Goal: Navigation & Orientation: Find specific page/section

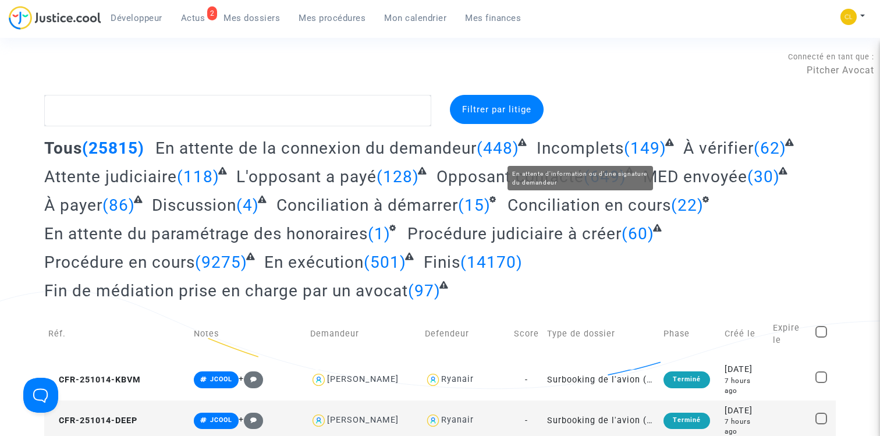
click at [593, 143] on span "Incomplets" at bounding box center [580, 148] width 87 height 19
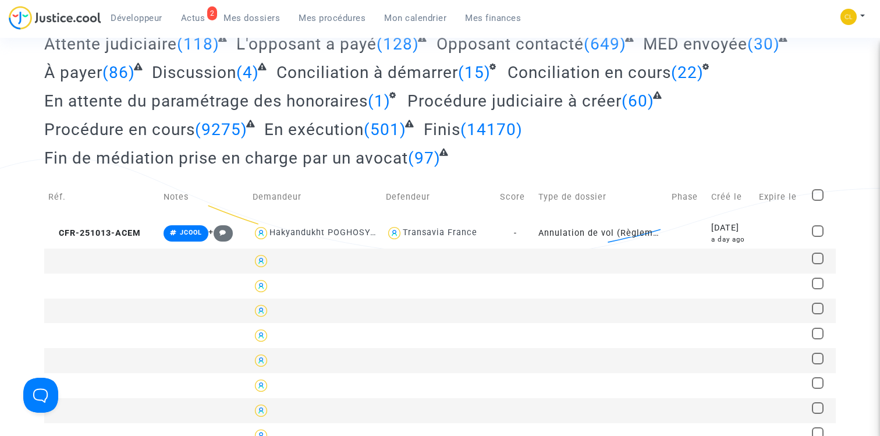
scroll to position [186, 0]
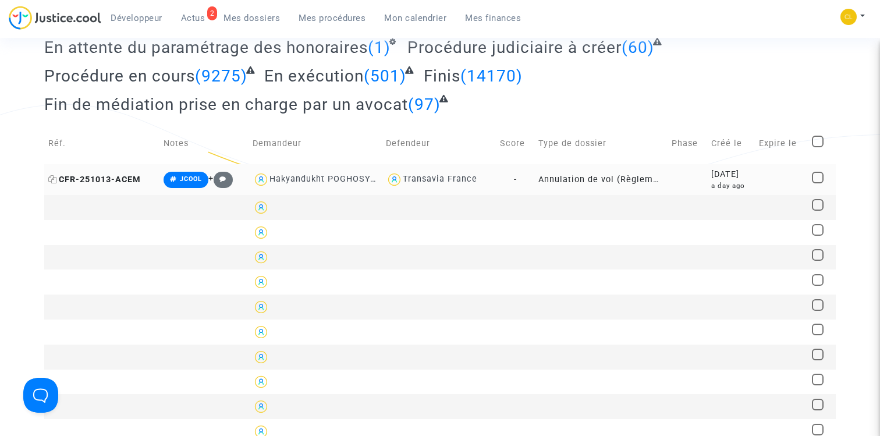
click at [123, 177] on span "CFR-251013-ACEM" at bounding box center [94, 180] width 93 height 10
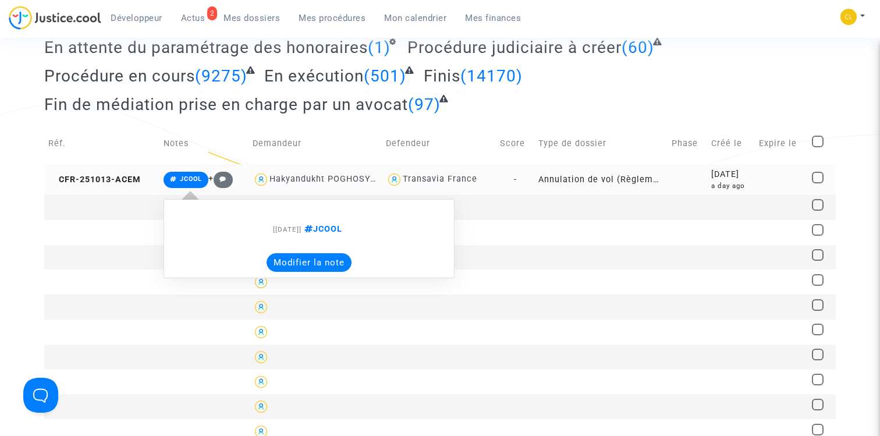
scroll to position [0, 0]
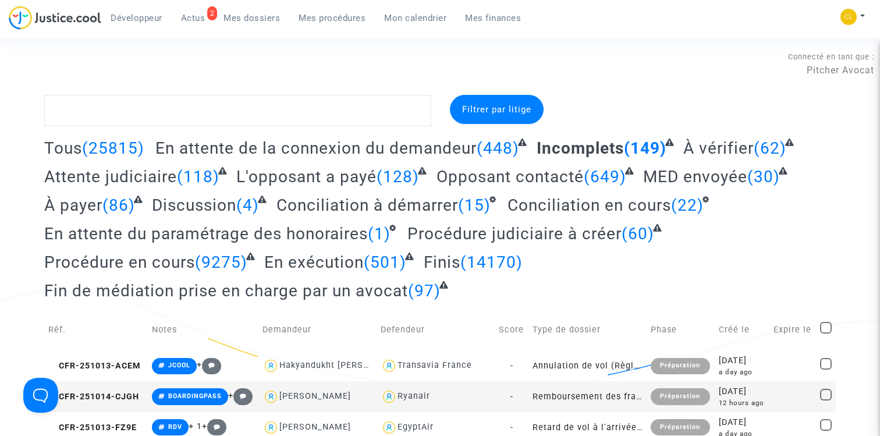
click at [71, 142] on span "Tous" at bounding box center [63, 148] width 38 height 19
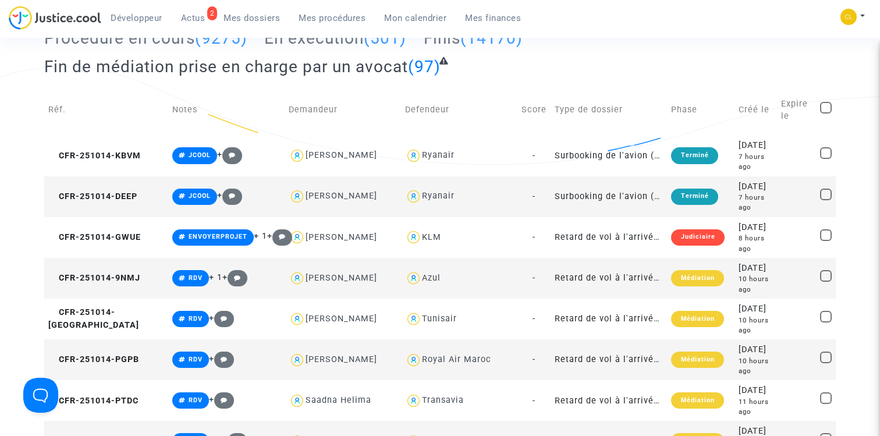
scroll to position [232, 0]
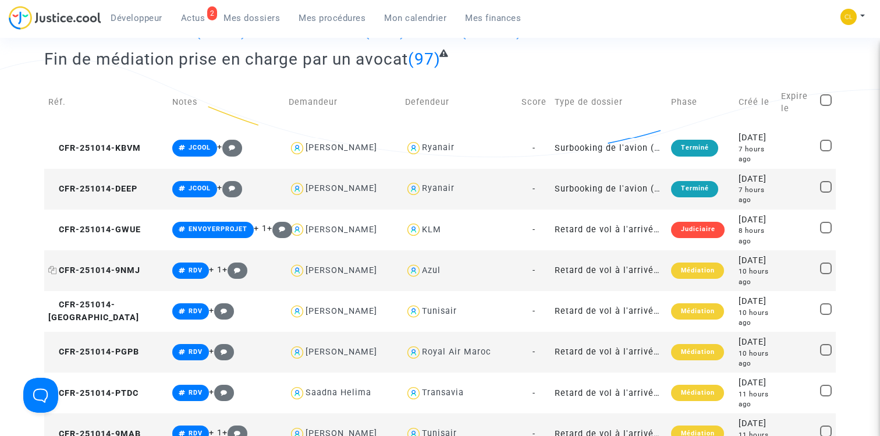
click at [95, 265] on span "CFR-251014-9NMJ" at bounding box center [94, 270] width 92 height 10
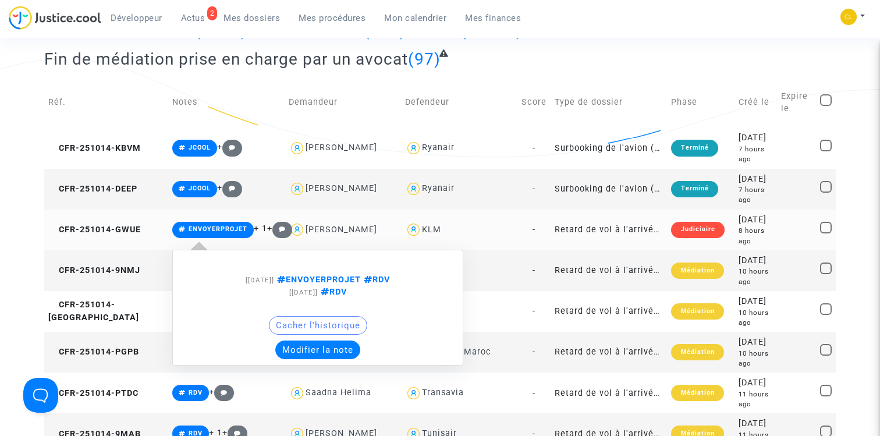
scroll to position [0, 0]
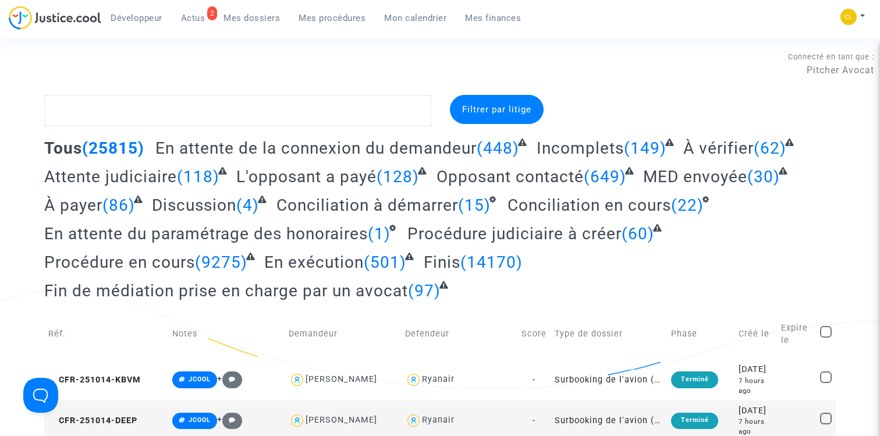
click at [331, 15] on span "Mes procédures" at bounding box center [332, 18] width 67 height 10
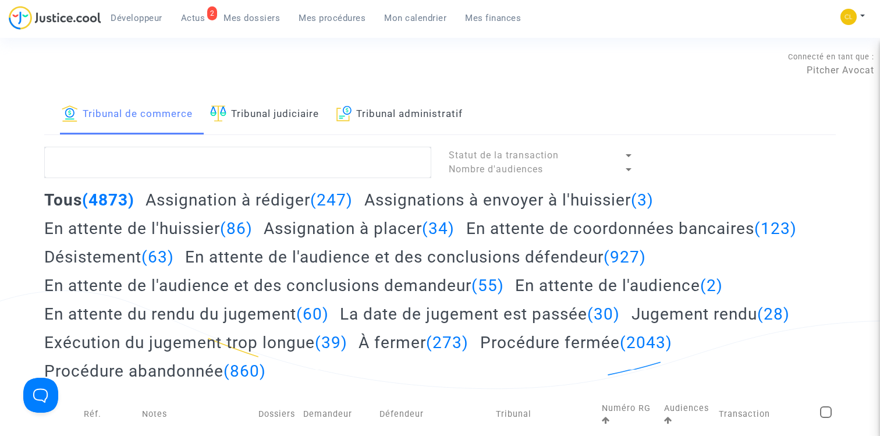
click at [291, 119] on link "Tribunal judiciaire" at bounding box center [264, 115] width 109 height 40
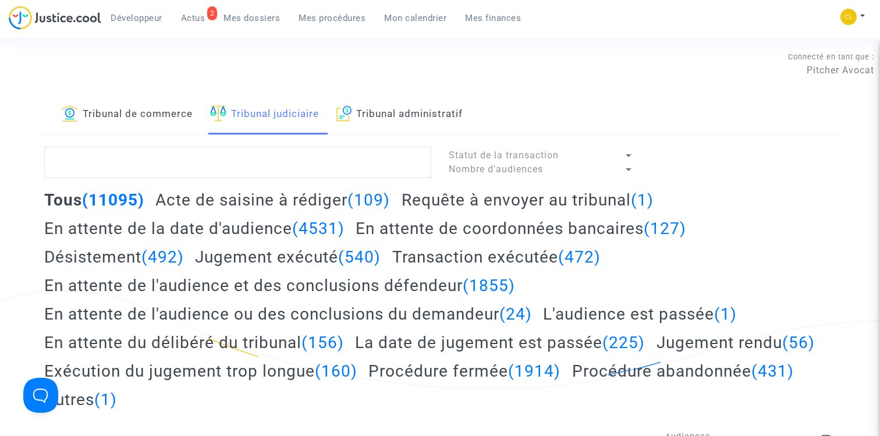
click at [261, 200] on h2 "Acte de saisine à [PERSON_NAME] (109)" at bounding box center [272, 200] width 235 height 20
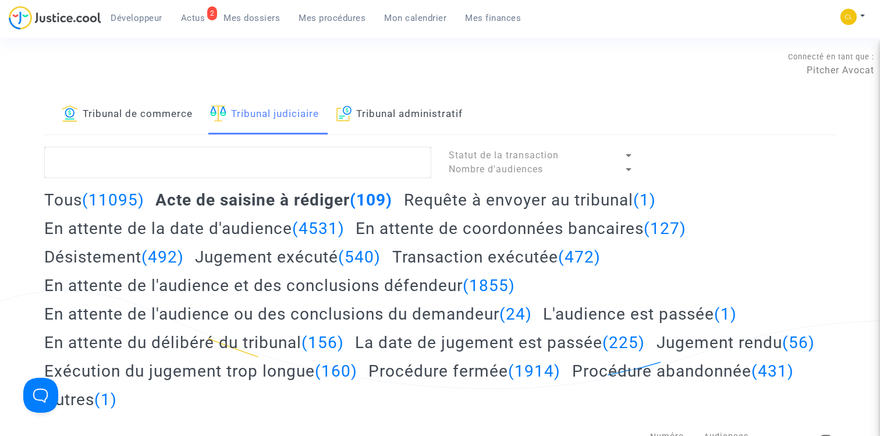
click at [289, 263] on h2 "Jugement exécuté (540)" at bounding box center [288, 257] width 186 height 20
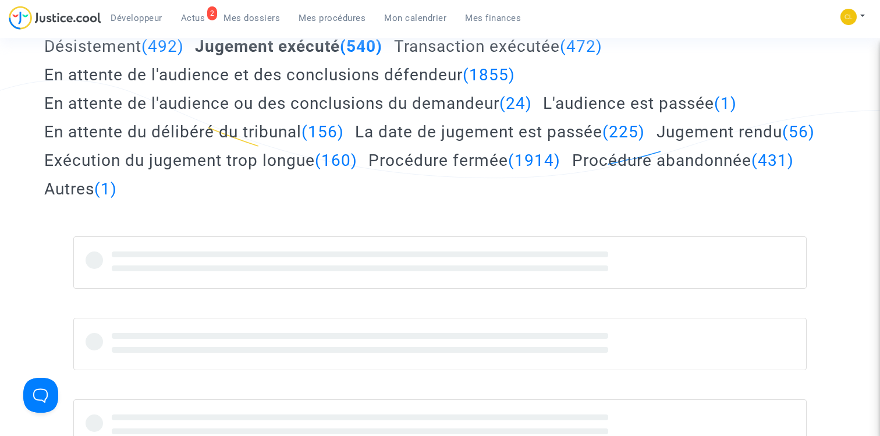
scroll to position [256, 0]
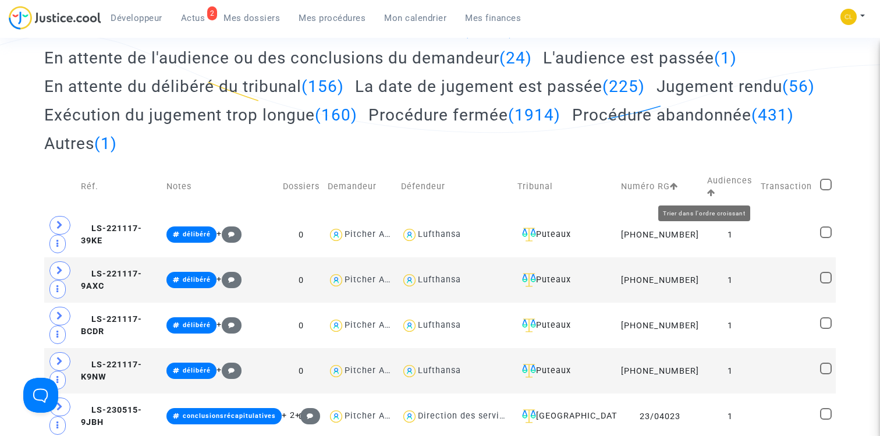
click at [707, 193] on icon at bounding box center [711, 193] width 8 height 8
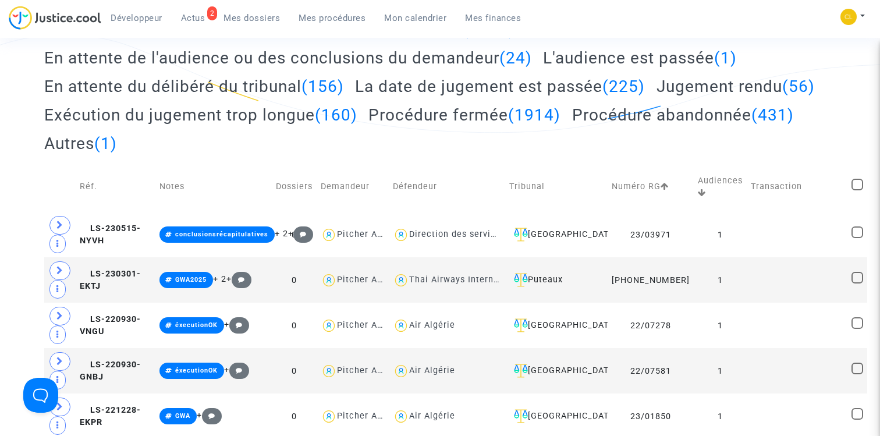
click at [698, 193] on icon at bounding box center [702, 193] width 8 height 8
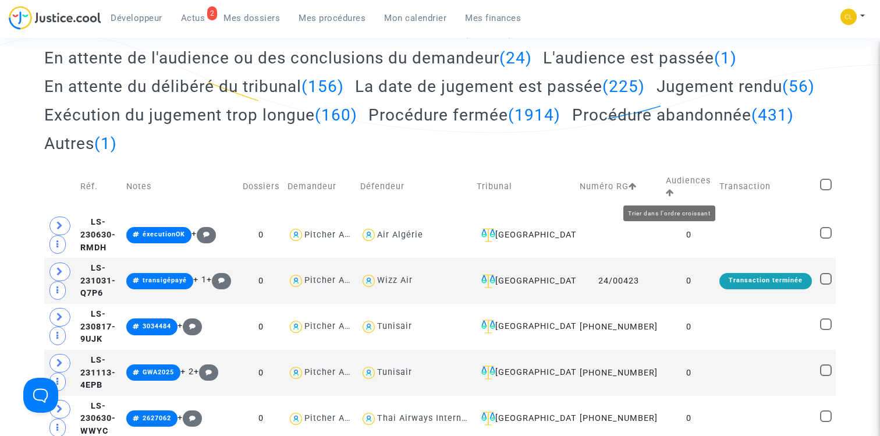
click at [668, 193] on icon at bounding box center [670, 193] width 8 height 8
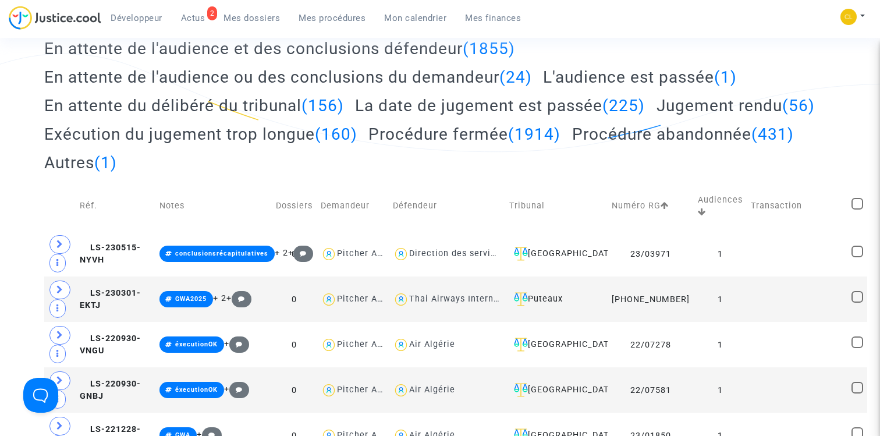
scroll to position [226, 0]
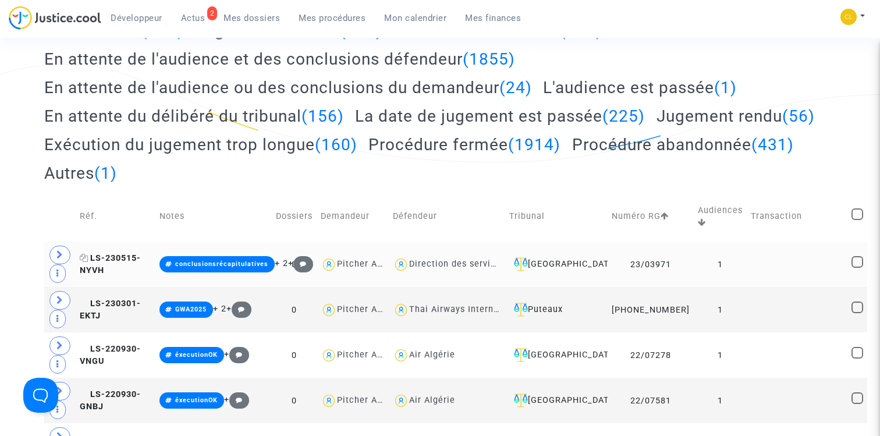
click at [115, 261] on span "LS-230515-NYVH" at bounding box center [110, 264] width 61 height 23
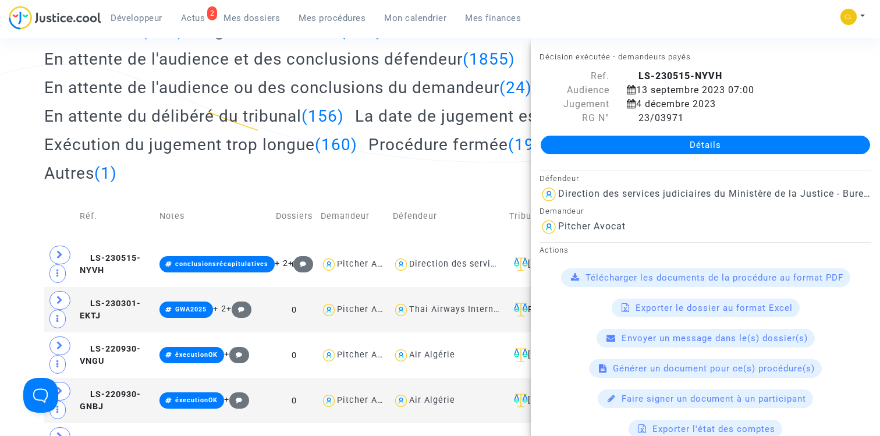
click at [396, 171] on div "Tous (11095) Acte de saisine à [PERSON_NAME] (109) Requête à envoyer au tribuna…" at bounding box center [440, 77] width 792 height 228
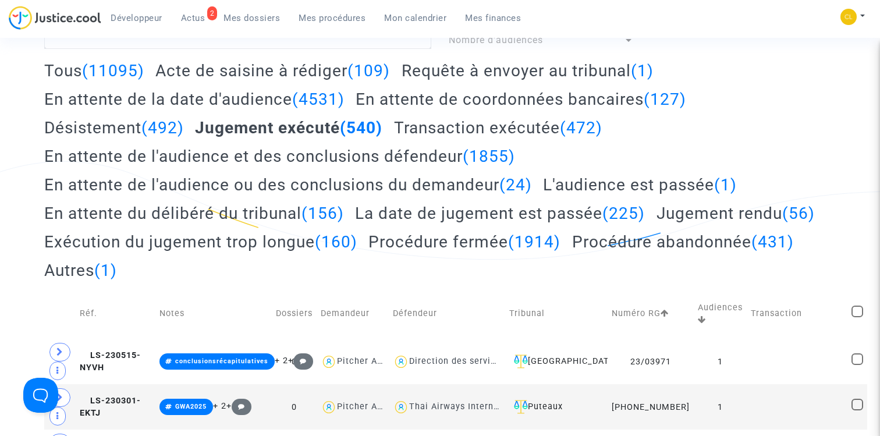
scroll to position [130, 0]
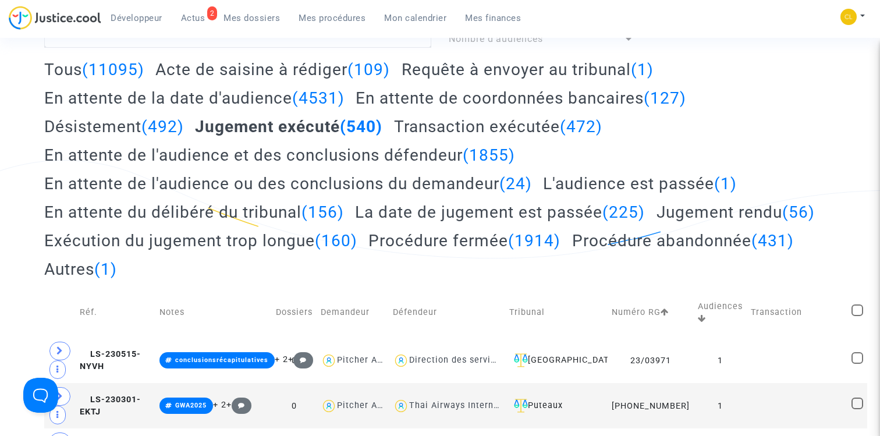
click at [533, 214] on h2 "La date de jugement est passée (225)" at bounding box center [500, 212] width 290 height 20
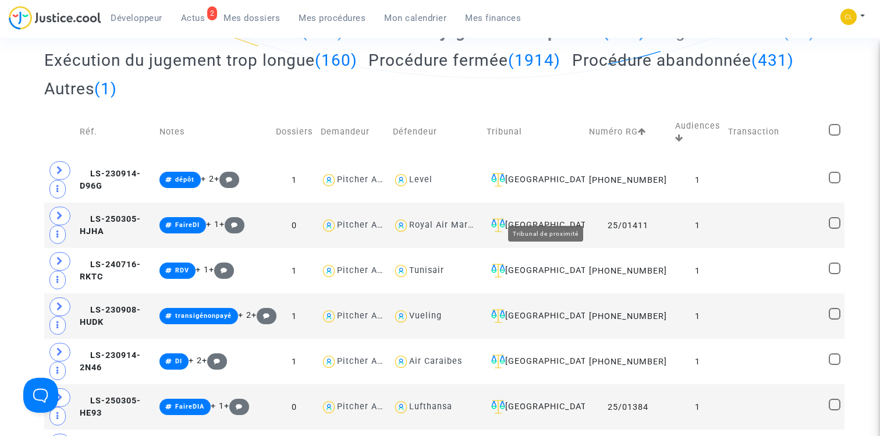
scroll to position [325, 0]
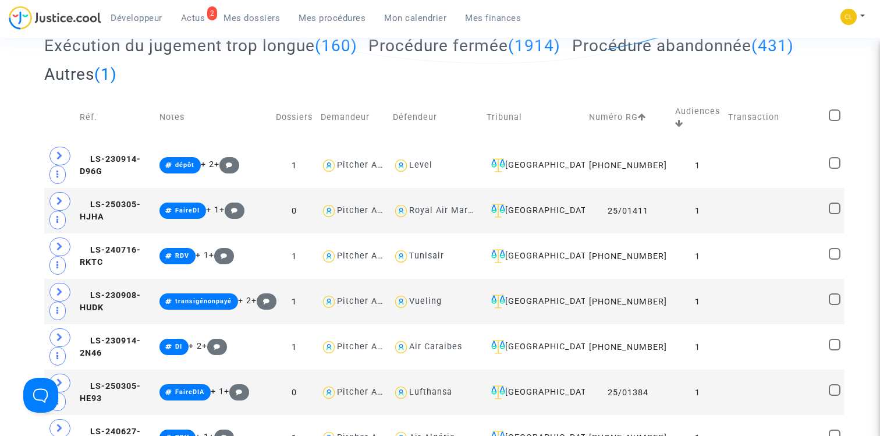
click at [675, 123] on icon at bounding box center [679, 123] width 8 height 8
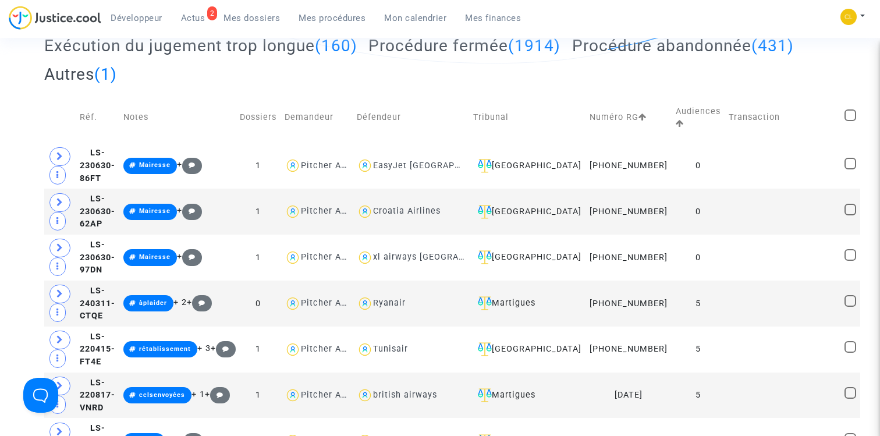
click at [672, 125] on td "Audiences" at bounding box center [698, 118] width 53 height 50
click at [676, 125] on icon at bounding box center [680, 123] width 8 height 8
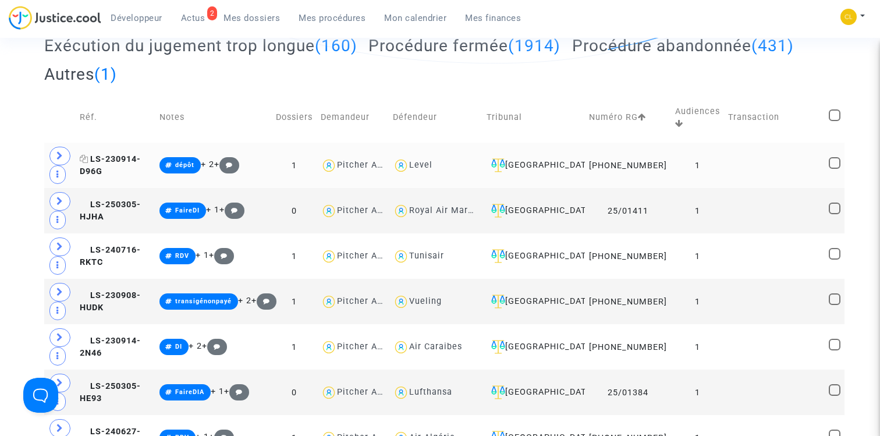
click at [136, 161] on span "LS-230914-D96G" at bounding box center [110, 165] width 61 height 23
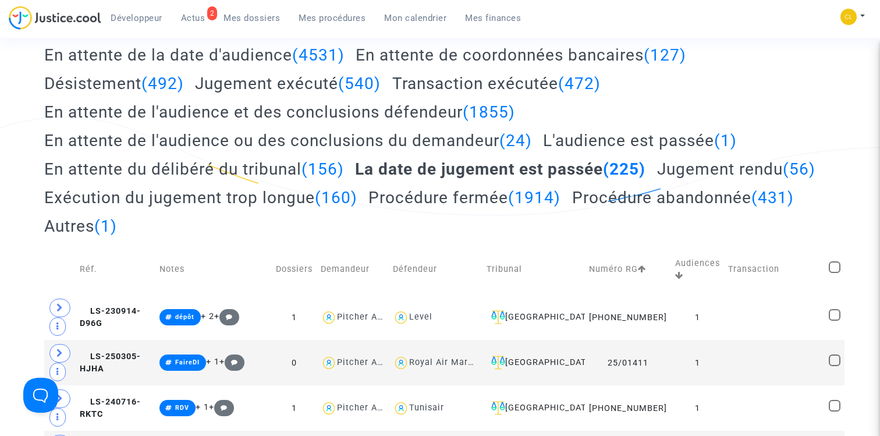
scroll to position [246, 0]
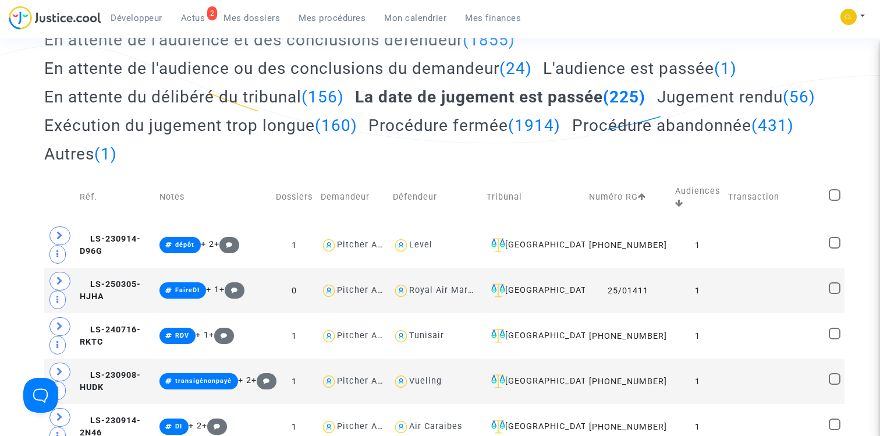
click at [657, 107] on h2 "Jugement rendu (56)" at bounding box center [736, 97] width 158 height 20
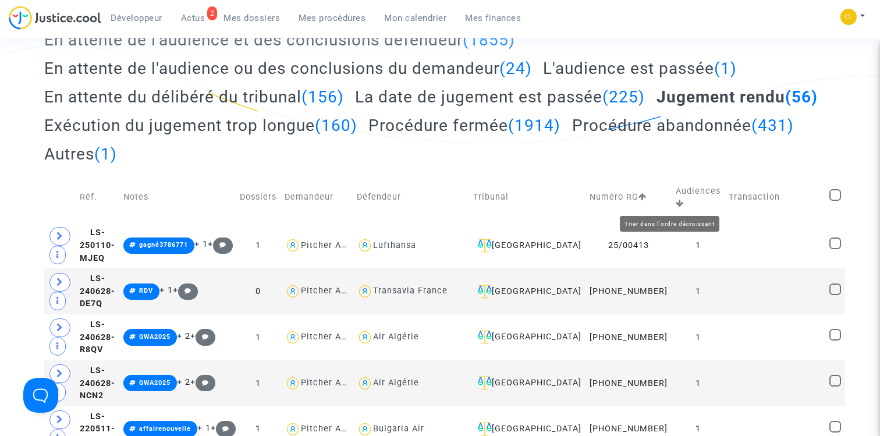
click at [676, 201] on icon at bounding box center [680, 203] width 8 height 8
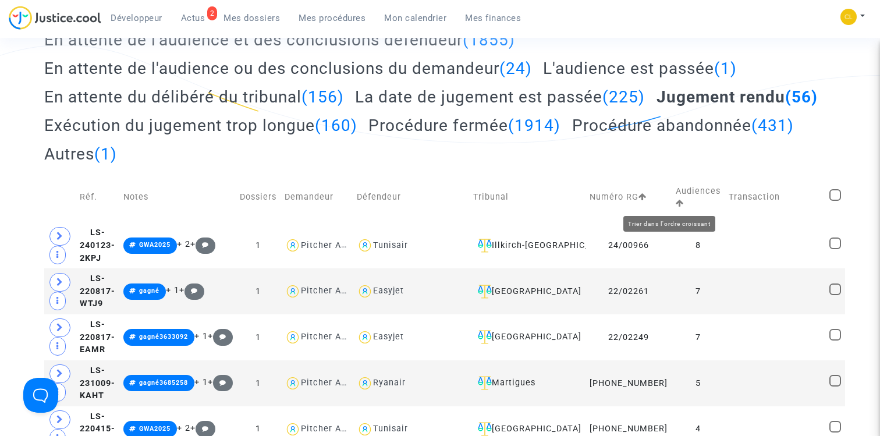
click at [676, 204] on icon at bounding box center [680, 203] width 8 height 8
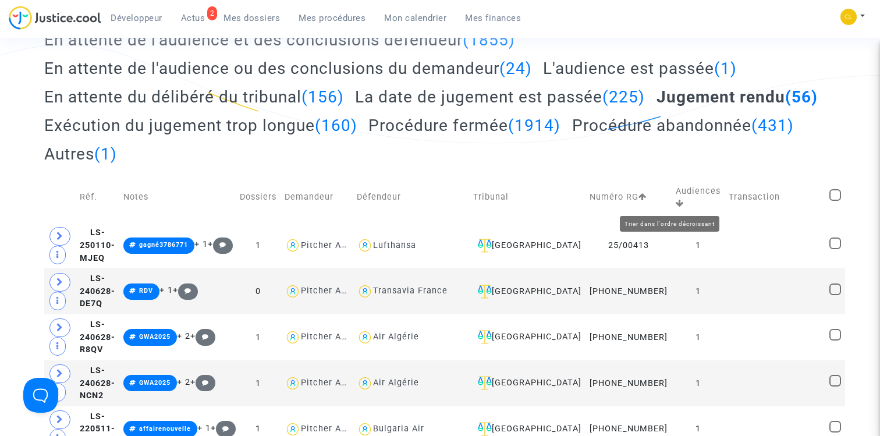
click at [676, 204] on icon at bounding box center [680, 203] width 8 height 8
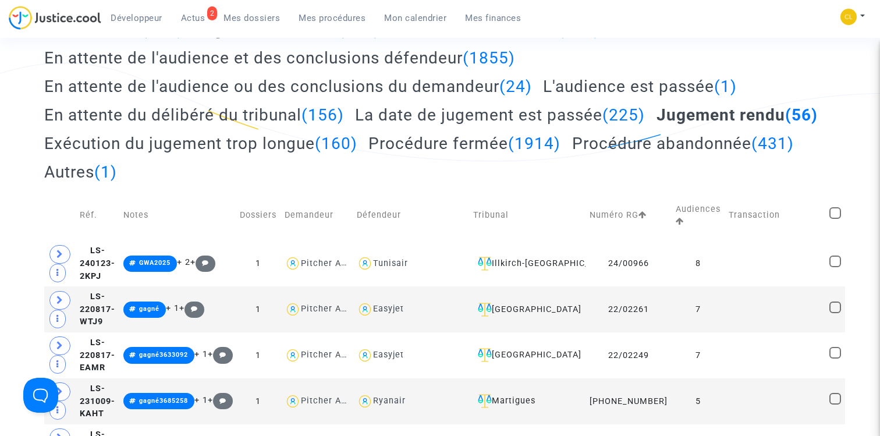
scroll to position [321, 0]
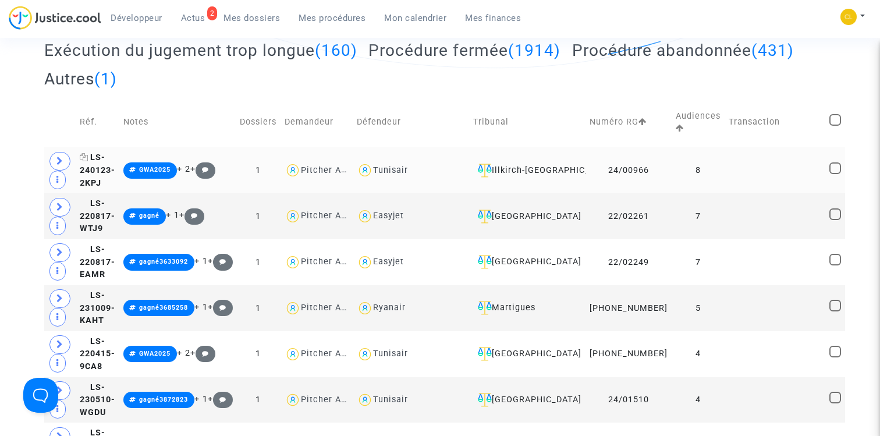
click at [105, 171] on span "LS-240123-2KPJ" at bounding box center [98, 170] width 36 height 35
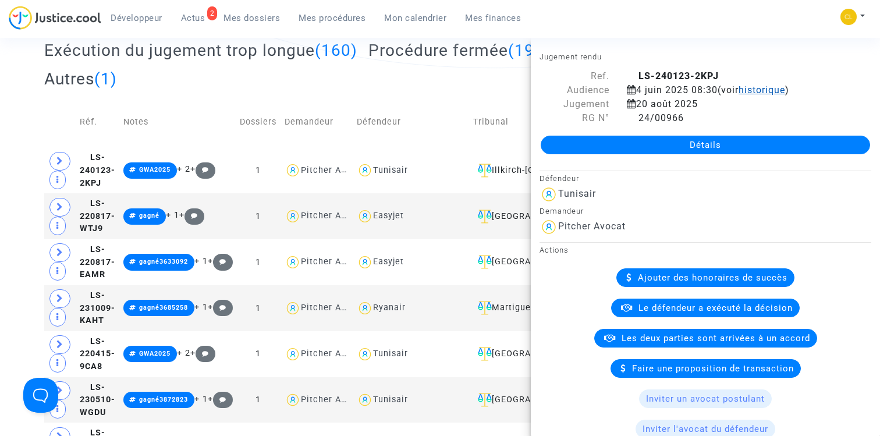
click at [777, 88] on span "historique" at bounding box center [762, 89] width 47 height 11
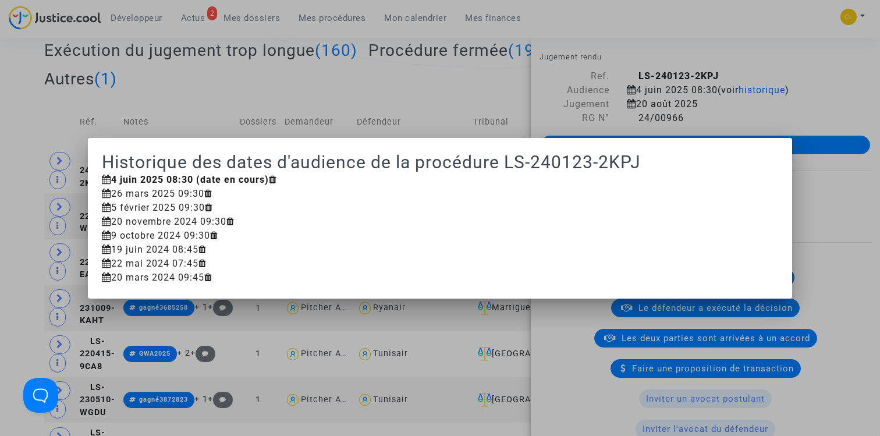
click at [44, 148] on div at bounding box center [440, 218] width 880 height 436
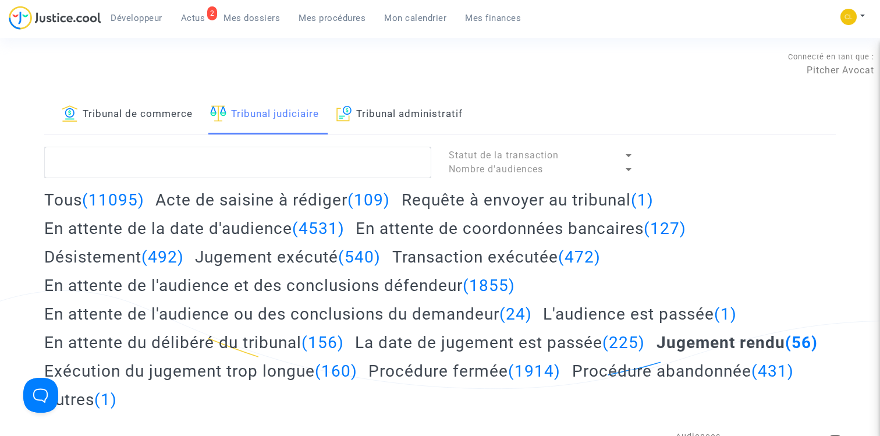
click at [158, 111] on link "Tribunal de commerce" at bounding box center [127, 115] width 131 height 40
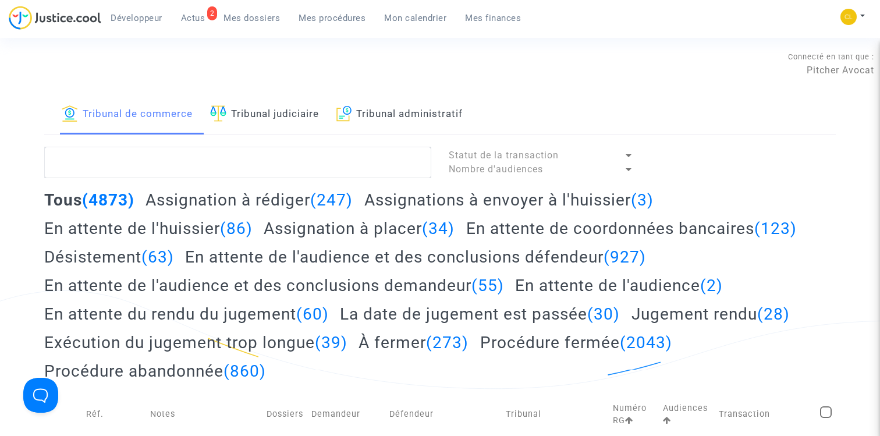
click at [406, 16] on span "Mon calendrier" at bounding box center [415, 18] width 62 height 10
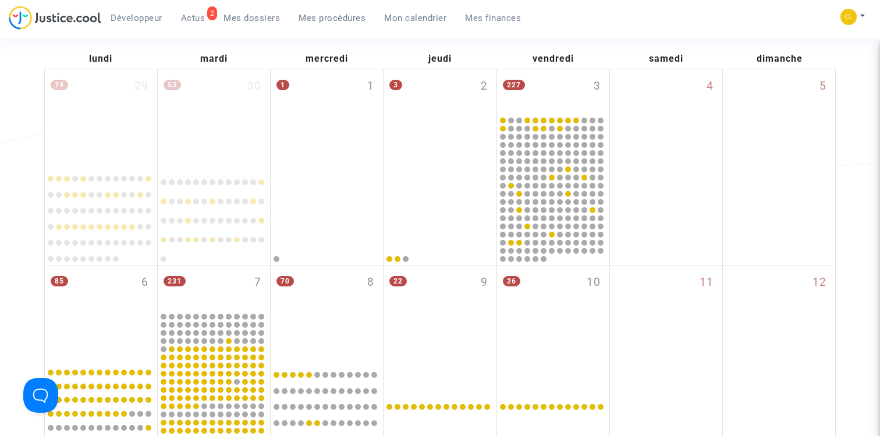
scroll to position [300, 0]
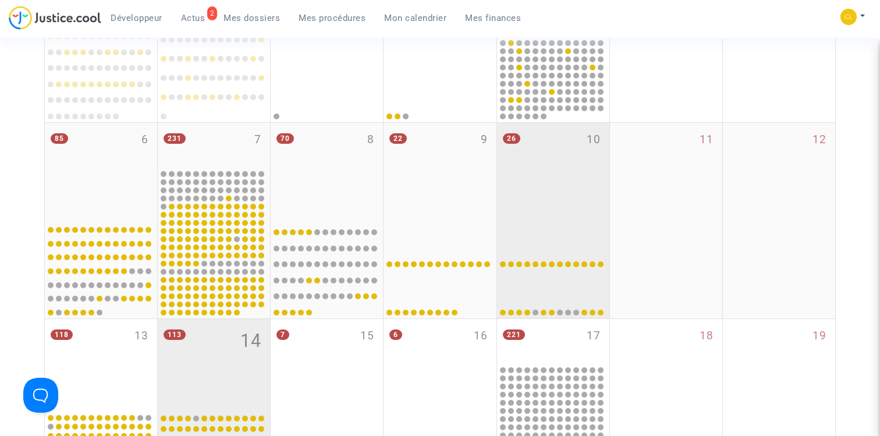
click at [565, 157] on div "26 10" at bounding box center [553, 171] width 112 height 96
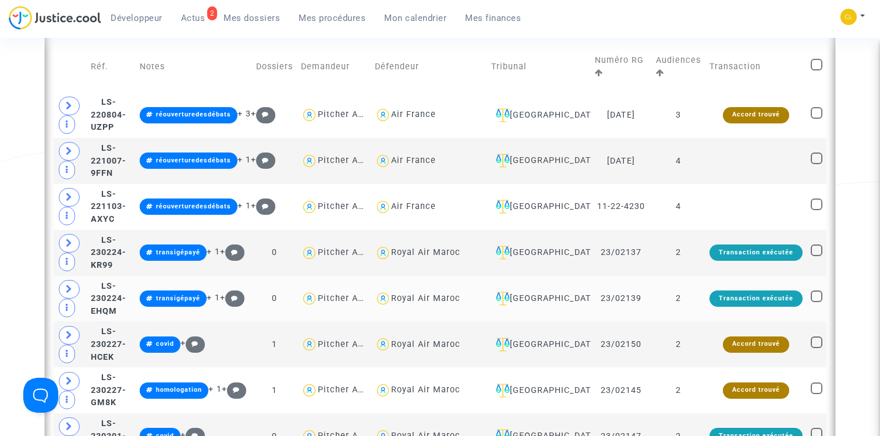
scroll to position [623, 0]
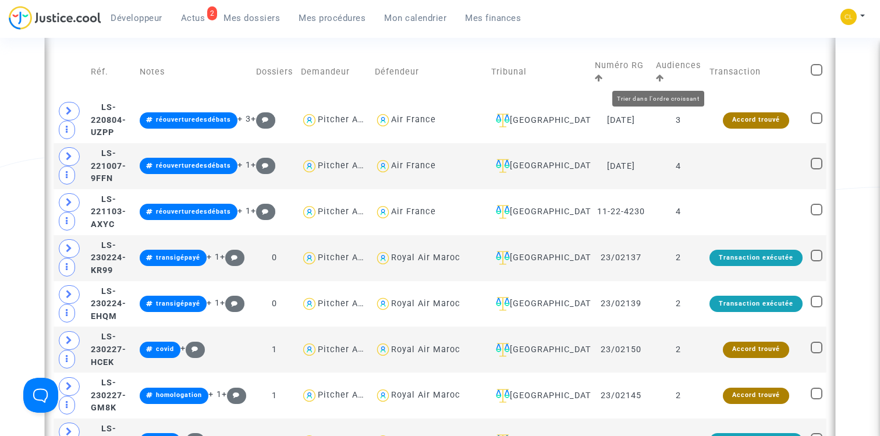
click at [660, 79] on icon at bounding box center [660, 78] width 8 height 8
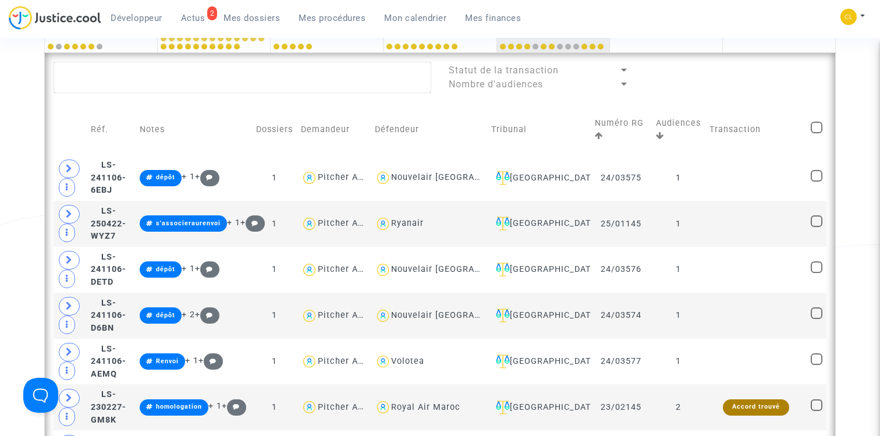
scroll to position [562, 0]
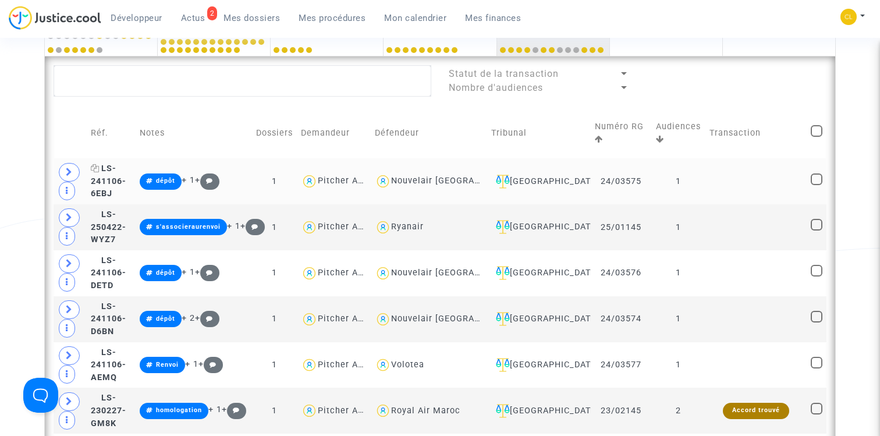
click at [113, 182] on span "LS-241106-6EBJ" at bounding box center [109, 181] width 36 height 35
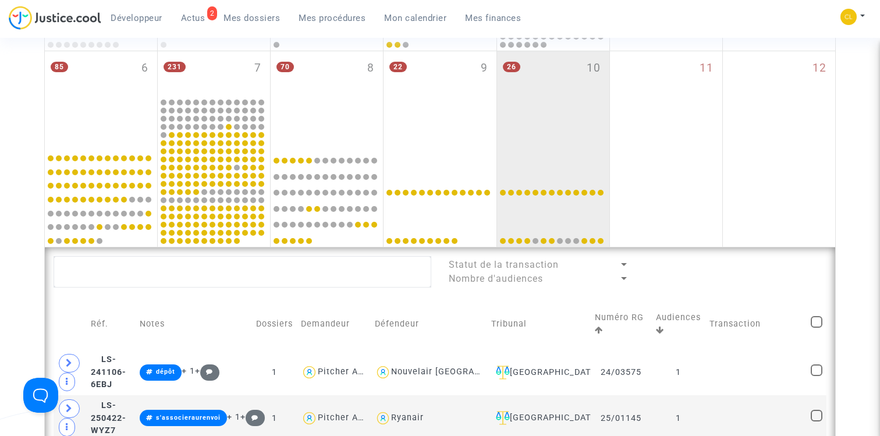
scroll to position [434, 0]
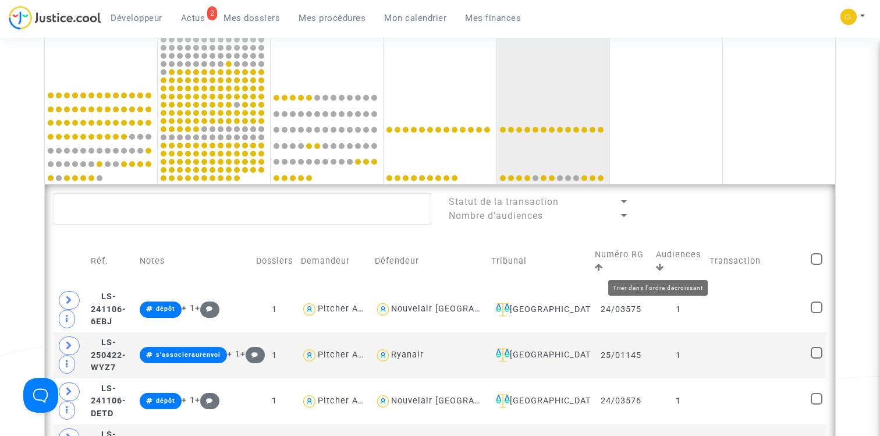
click at [661, 267] on icon at bounding box center [660, 267] width 8 height 8
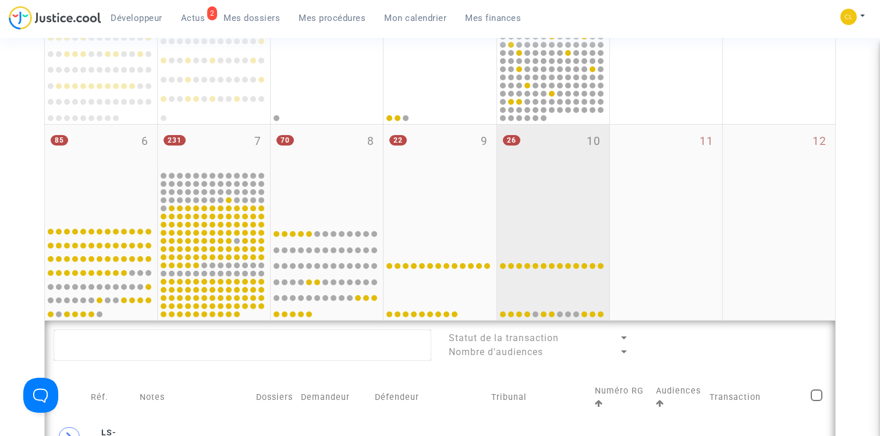
click at [562, 212] on div "26 10" at bounding box center [553, 173] width 112 height 96
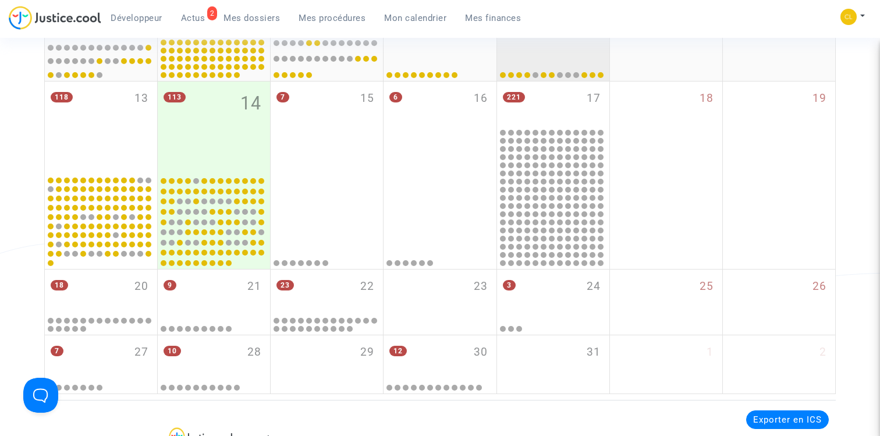
scroll to position [522, 0]
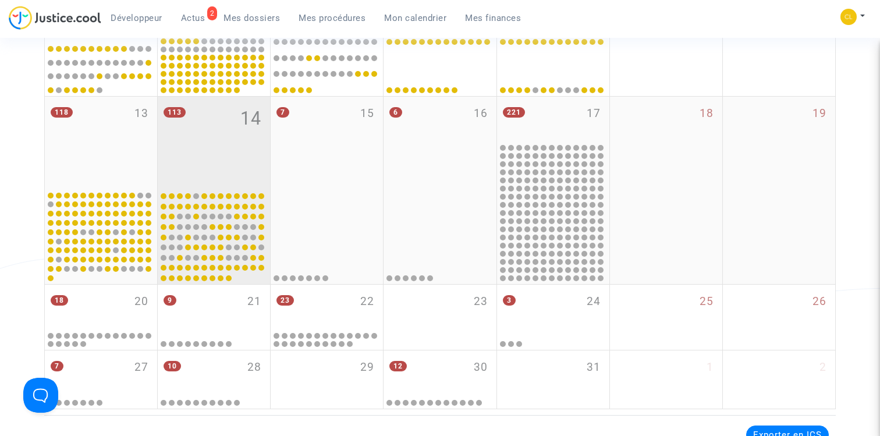
click at [234, 156] on div "113 14" at bounding box center [214, 143] width 112 height 92
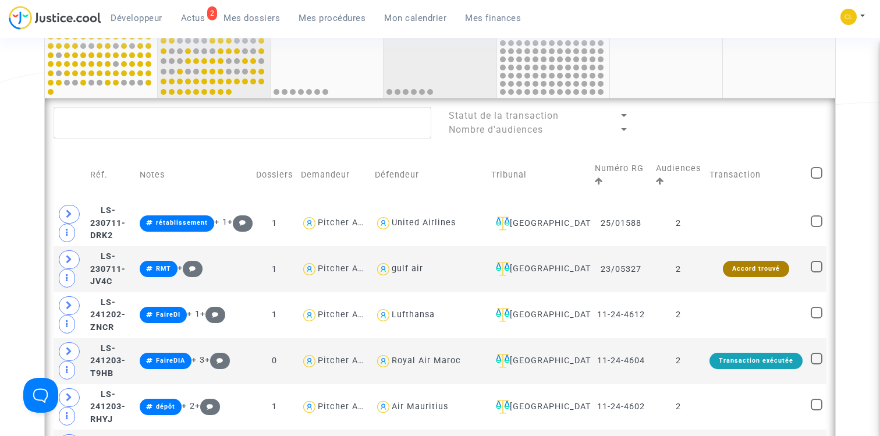
scroll to position [761, 0]
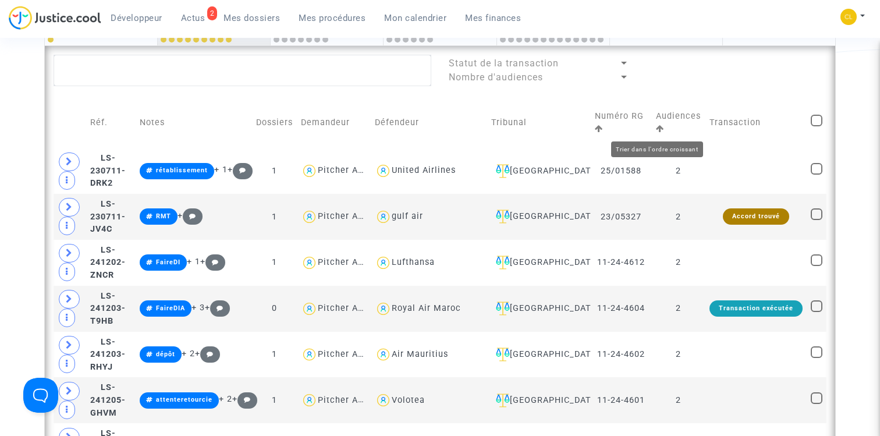
click at [658, 128] on icon at bounding box center [660, 129] width 8 height 8
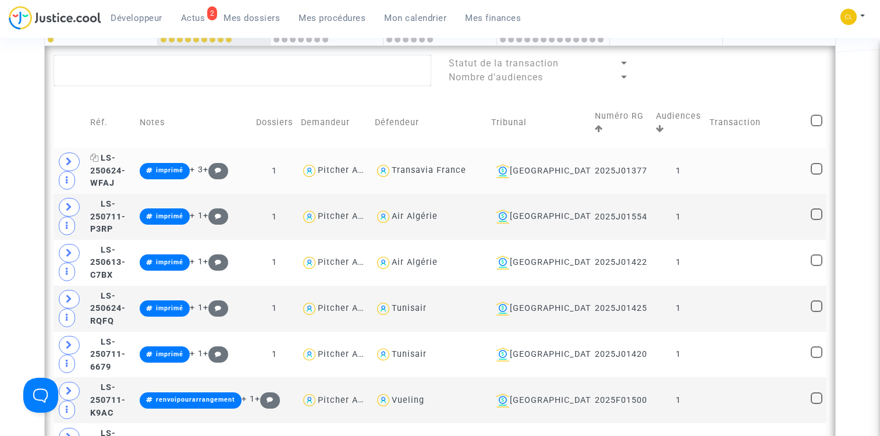
click at [126, 165] on span "LS-250624-WFAJ" at bounding box center [108, 170] width 36 height 35
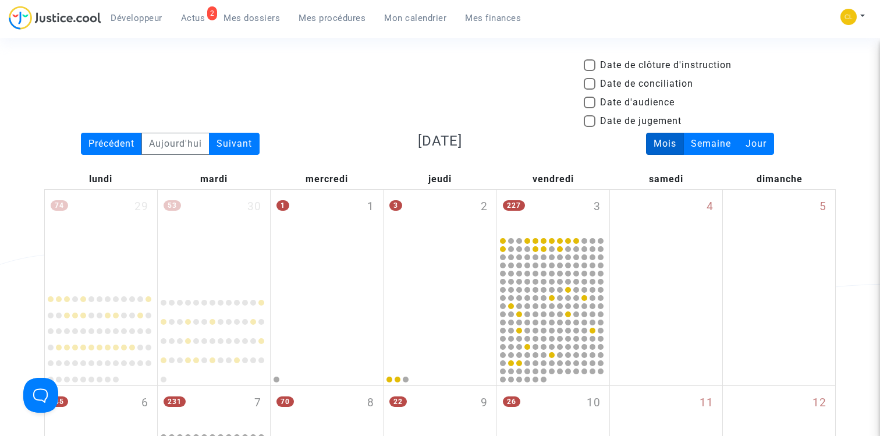
scroll to position [0, 0]
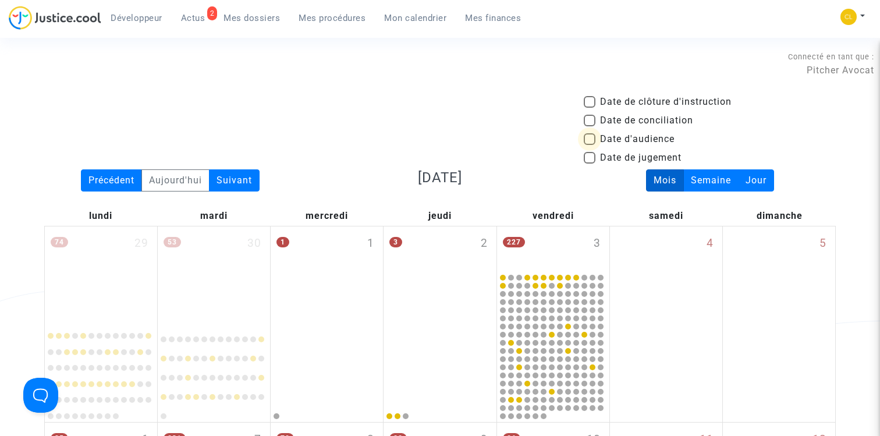
click at [662, 137] on span "Date d'audience" at bounding box center [637, 139] width 75 height 14
click at [590, 145] on input "Date d'audience" at bounding box center [589, 145] width 1 height 1
checkbox input "true"
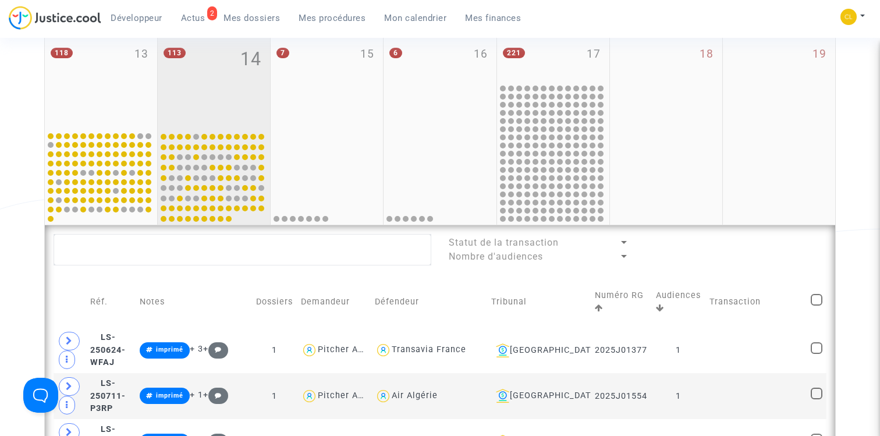
scroll to position [555, 0]
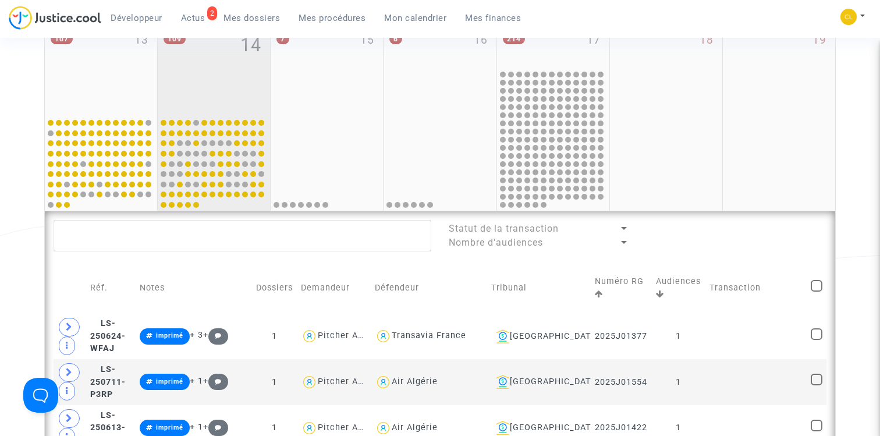
click at [213, 108] on div "109 14" at bounding box center [214, 69] width 112 height 92
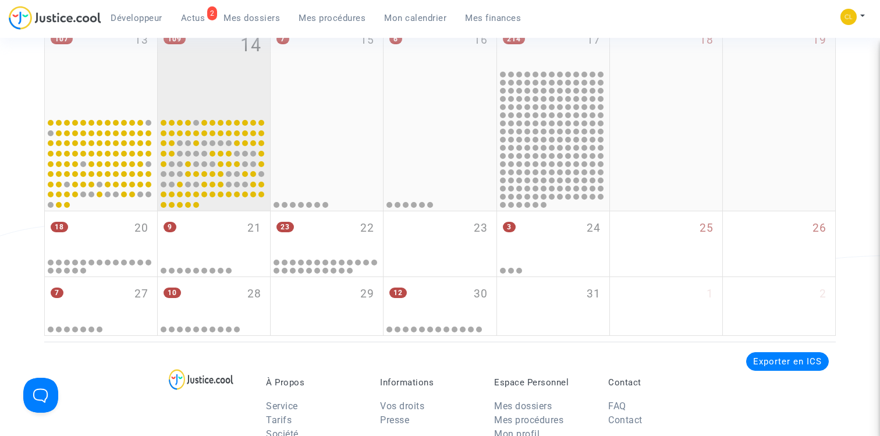
click at [220, 84] on div "109 14" at bounding box center [214, 69] width 112 height 92
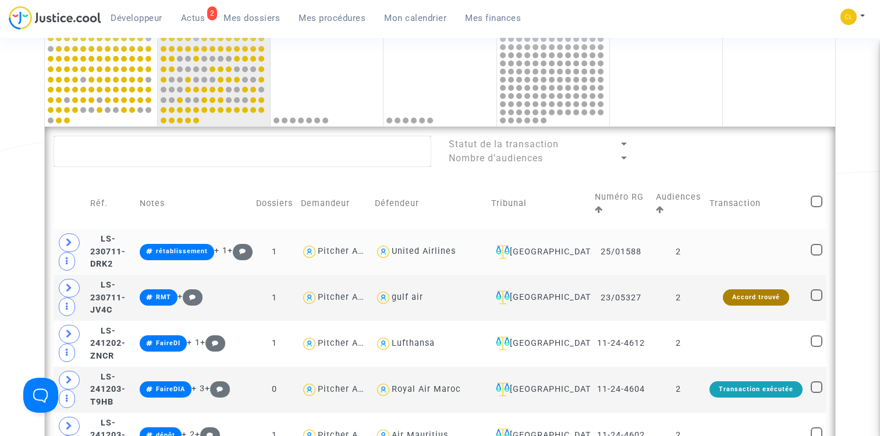
scroll to position [655, 0]
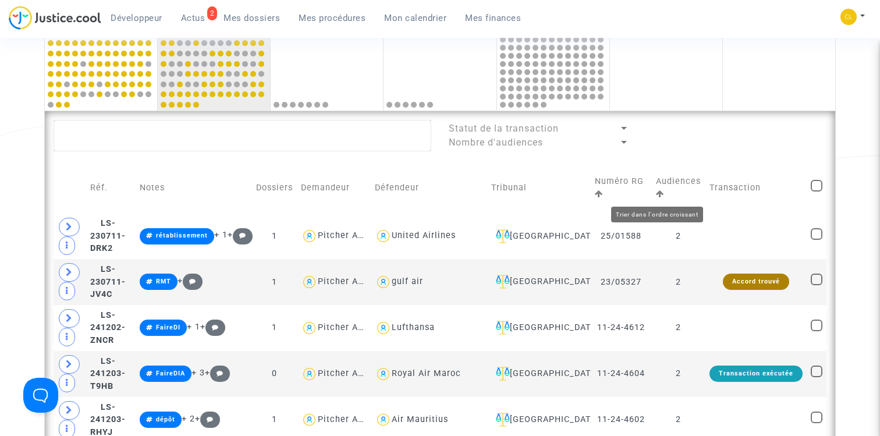
click at [658, 194] on icon at bounding box center [660, 194] width 8 height 8
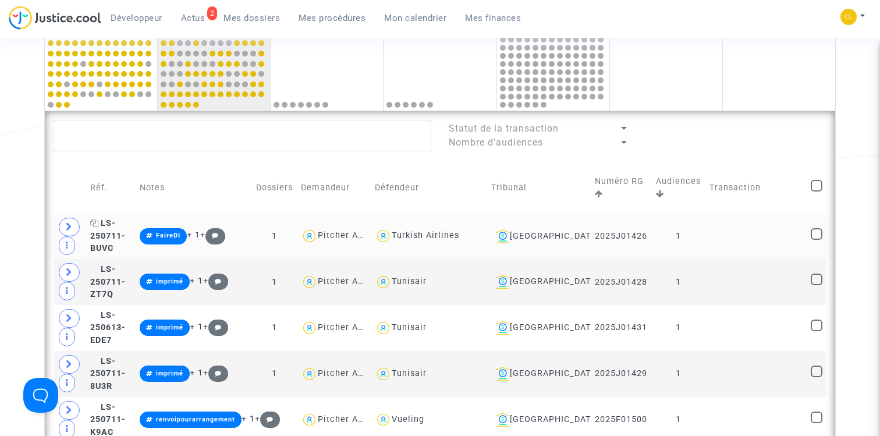
click at [126, 229] on span "LS-250711-BUVC" at bounding box center [108, 235] width 36 height 35
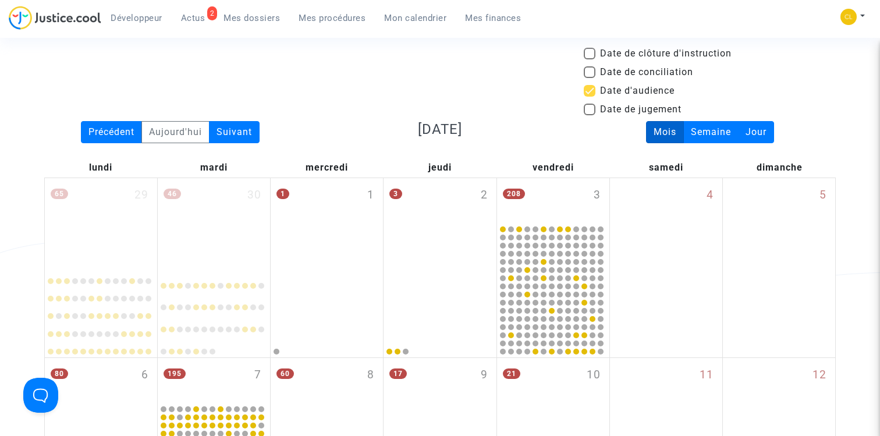
scroll to position [0, 0]
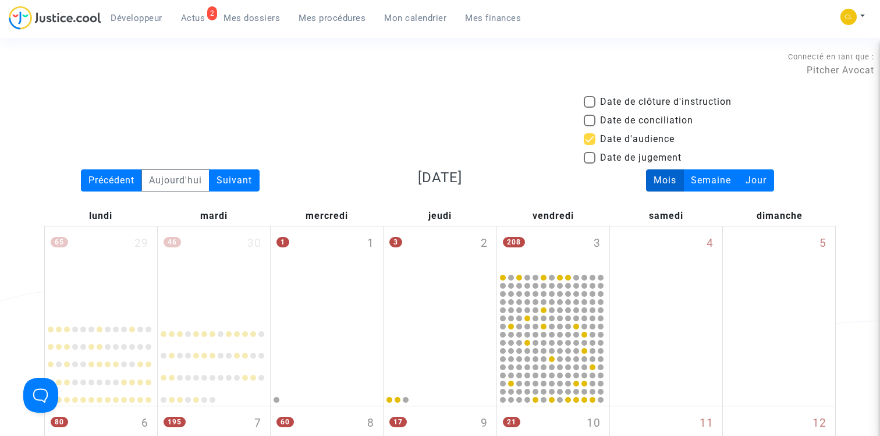
click at [593, 138] on span at bounding box center [590, 139] width 12 height 12
click at [590, 145] on input "Date d'audience" at bounding box center [589, 145] width 1 height 1
checkbox input "false"
click at [516, 123] on div "Date de clôture d'instruction Date de conciliation Date d'audience Date de juge…" at bounding box center [441, 132] width 810 height 75
click at [341, 16] on span "Mes procédures" at bounding box center [332, 18] width 67 height 10
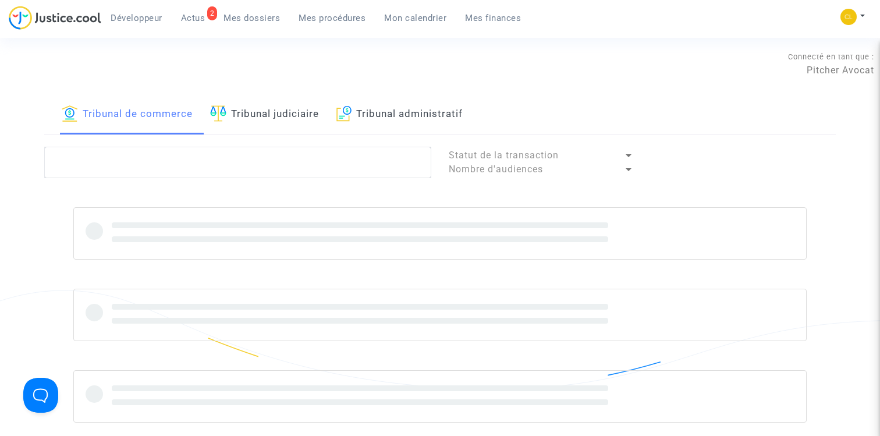
click at [410, 112] on link "Tribunal administratif" at bounding box center [399, 115] width 127 height 40
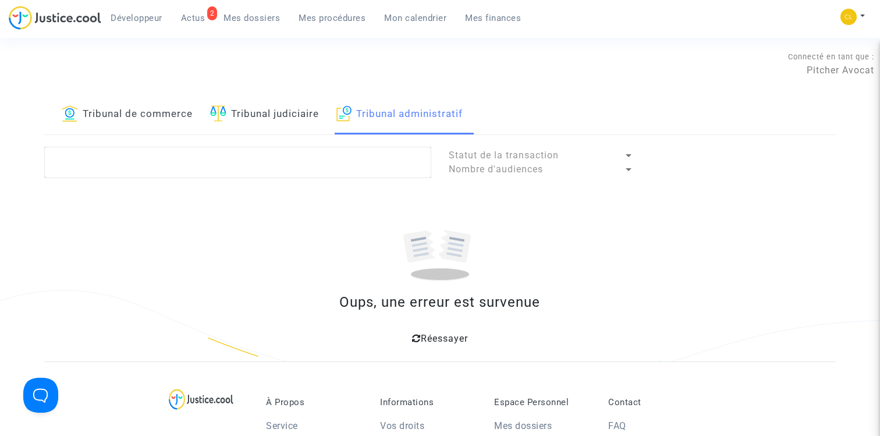
click at [430, 335] on span "Réessayer" at bounding box center [444, 338] width 47 height 11
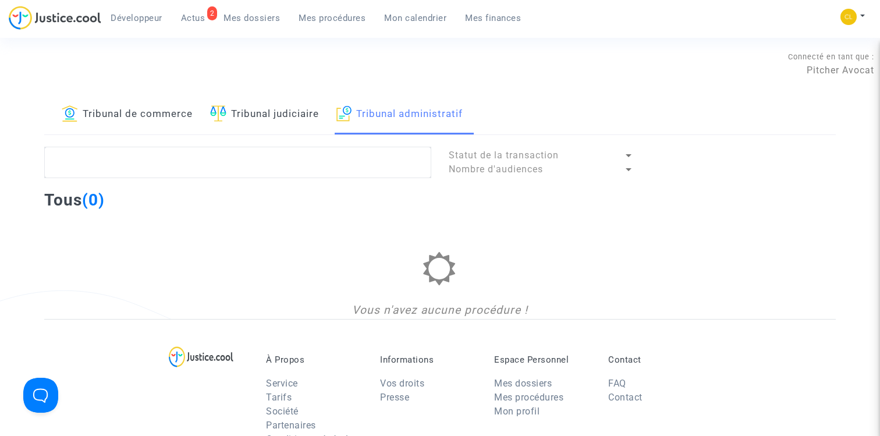
click at [277, 106] on link "Tribunal judiciaire" at bounding box center [264, 115] width 109 height 40
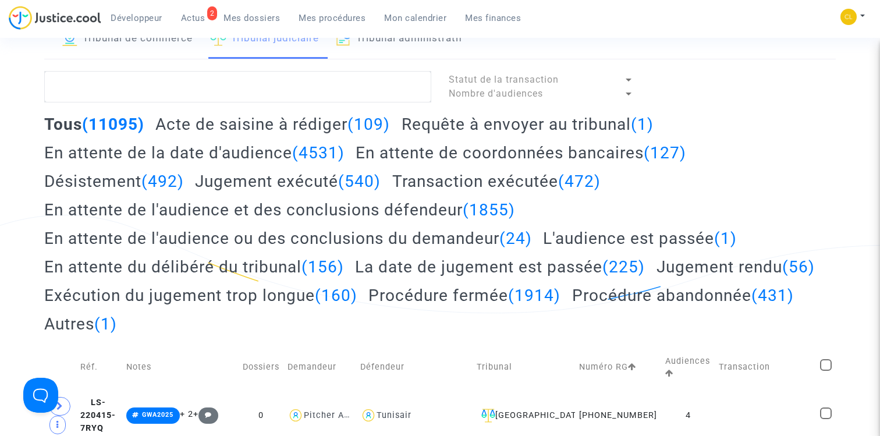
scroll to position [96, 0]
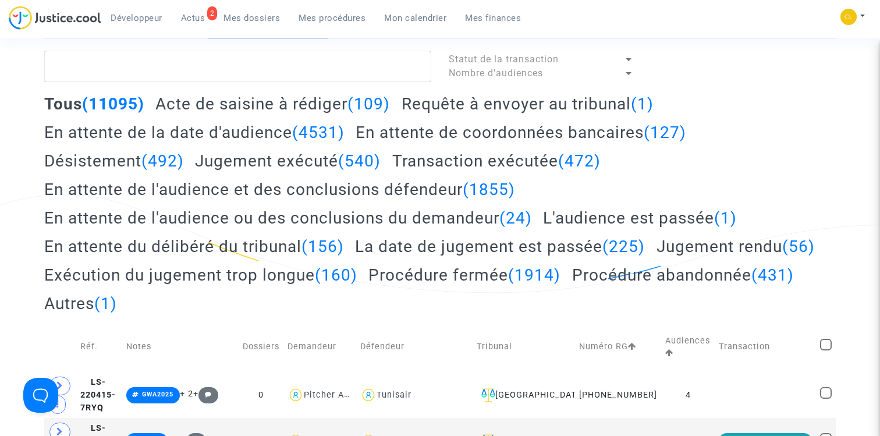
click at [117, 303] on h2 "Autres (1)" at bounding box center [80, 303] width 73 height 20
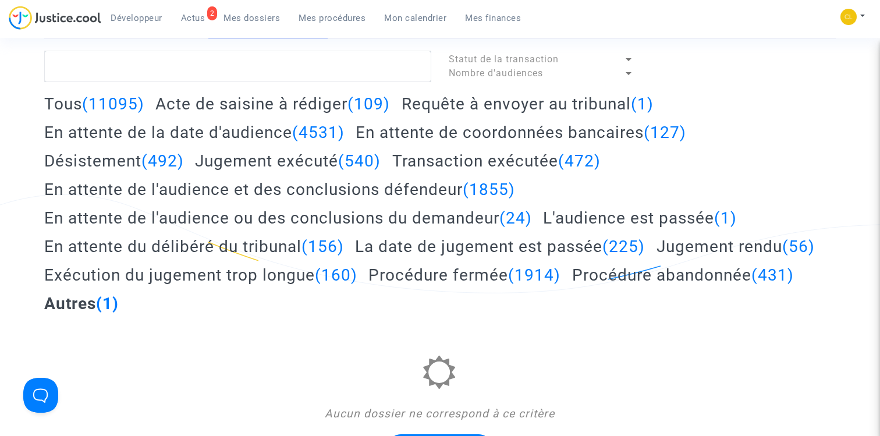
click at [572, 285] on h2 "Procédure abandonnée (431)" at bounding box center [683, 275] width 222 height 20
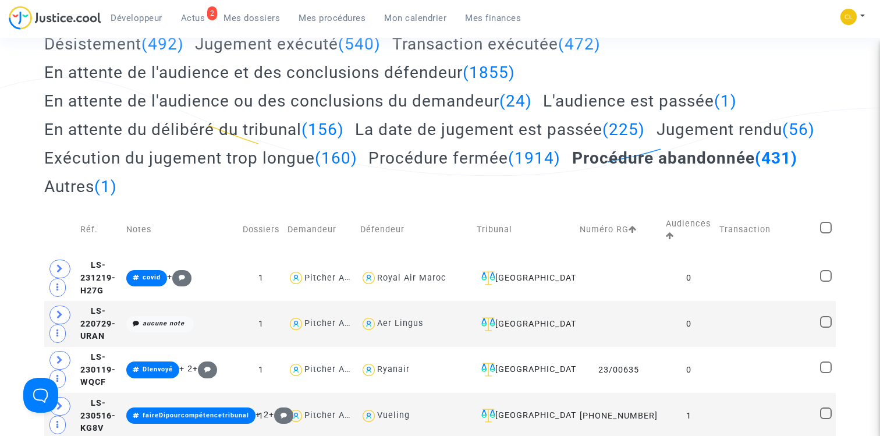
scroll to position [226, 0]
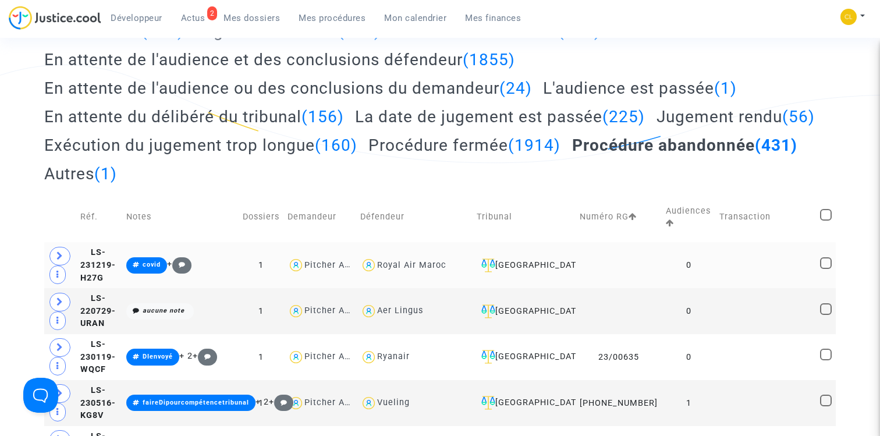
click at [828, 260] on span at bounding box center [826, 263] width 12 height 12
click at [826, 269] on input "checkbox" at bounding box center [825, 269] width 1 height 1
checkbox input "true"
click at [828, 306] on span at bounding box center [826, 309] width 12 height 12
click at [826, 315] on input "checkbox" at bounding box center [825, 315] width 1 height 1
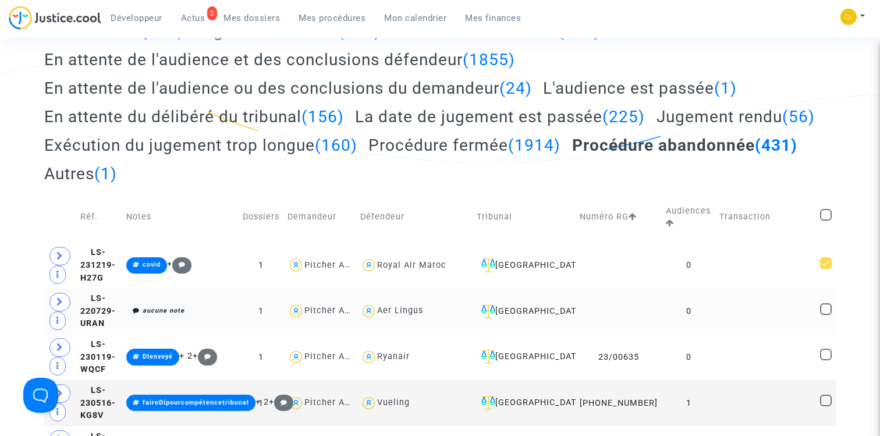
checkbox input "true"
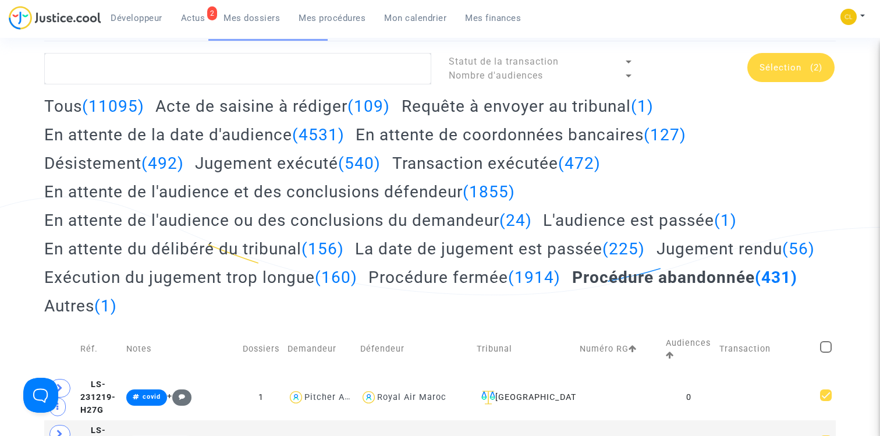
scroll to position [74, 0]
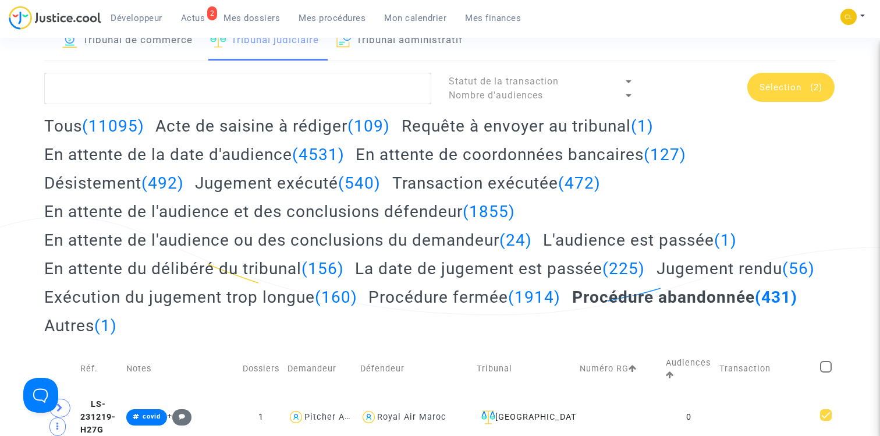
click at [795, 95] on div "Sélection (2)" at bounding box center [790, 87] width 87 height 29
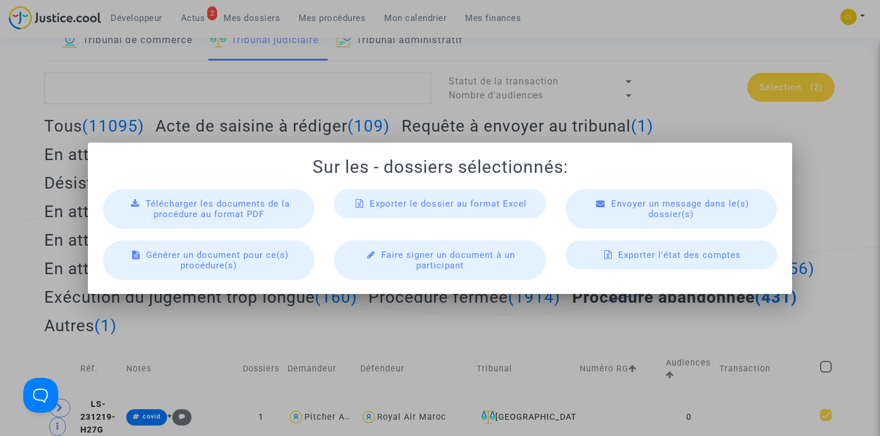
scroll to position [0, 0]
click at [859, 222] on div at bounding box center [440, 218] width 880 height 436
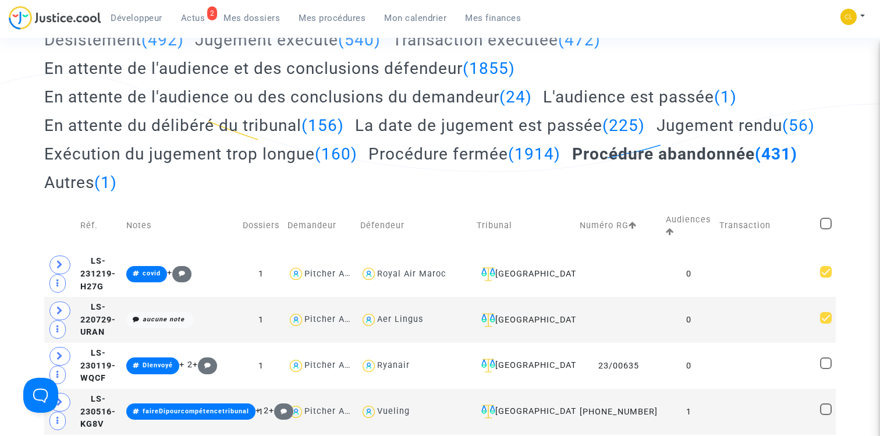
scroll to position [339, 0]
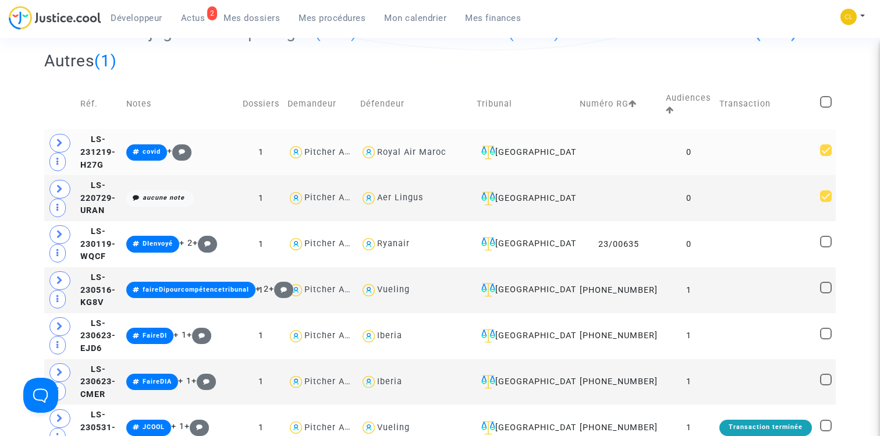
click at [826, 149] on span at bounding box center [826, 150] width 12 height 12
click at [826, 156] on input "checkbox" at bounding box center [825, 156] width 1 height 1
checkbox input "false"
click at [826, 197] on span at bounding box center [826, 196] width 12 height 12
click at [826, 202] on input "checkbox" at bounding box center [825, 202] width 1 height 1
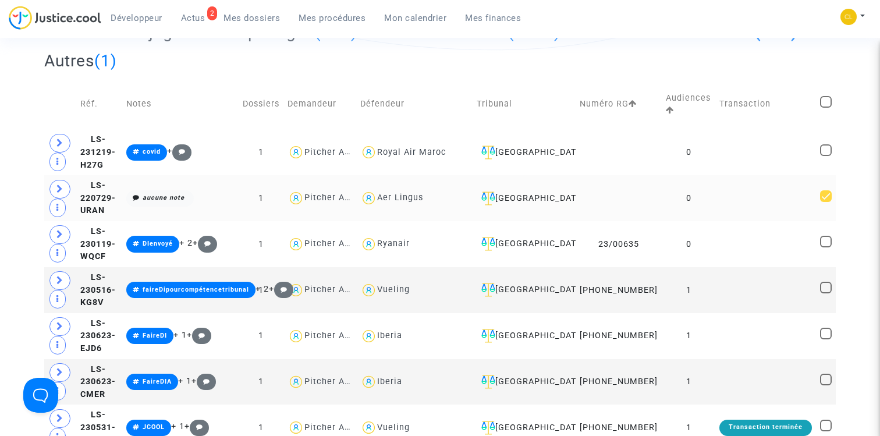
checkbox input "false"
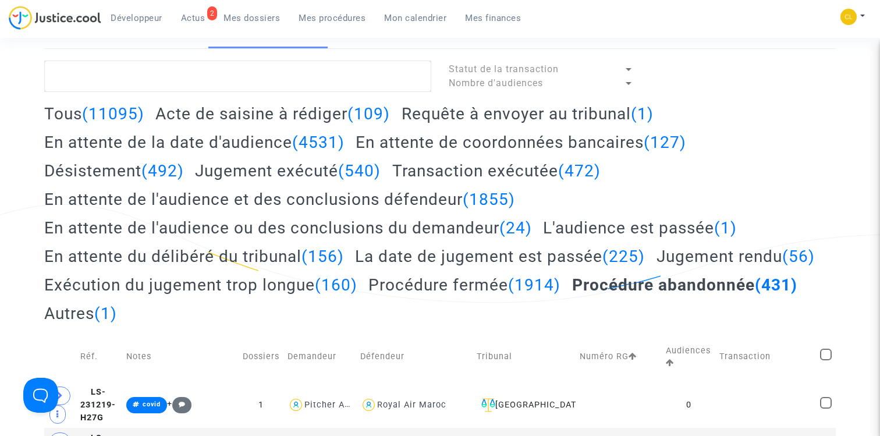
scroll to position [127, 0]
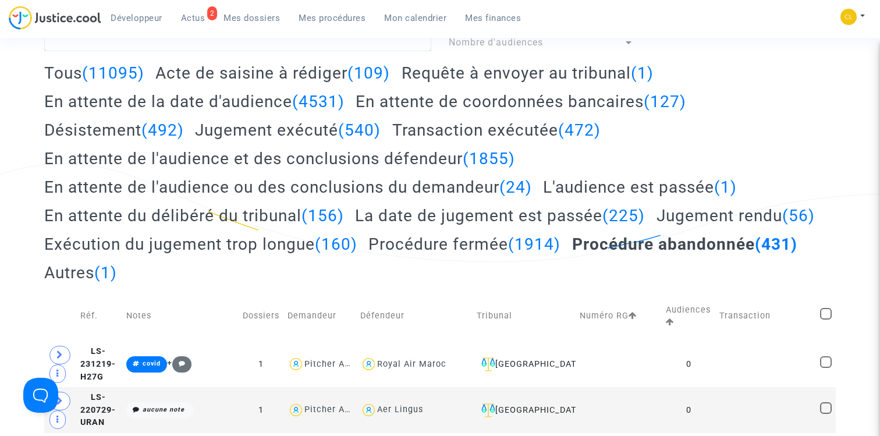
click at [561, 246] on h2 "Procédure fermée (1914)" at bounding box center [464, 244] width 192 height 20
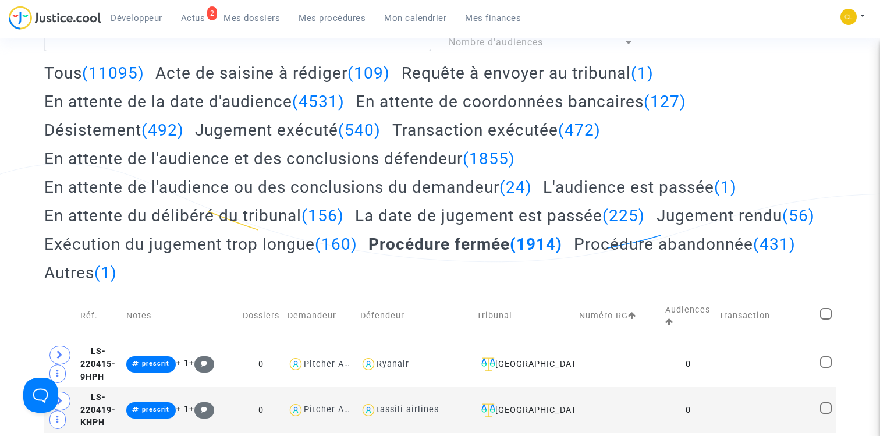
click at [657, 226] on h2 "Jugement rendu (56)" at bounding box center [736, 215] width 158 height 20
